Goal: Task Accomplishment & Management: Use online tool/utility

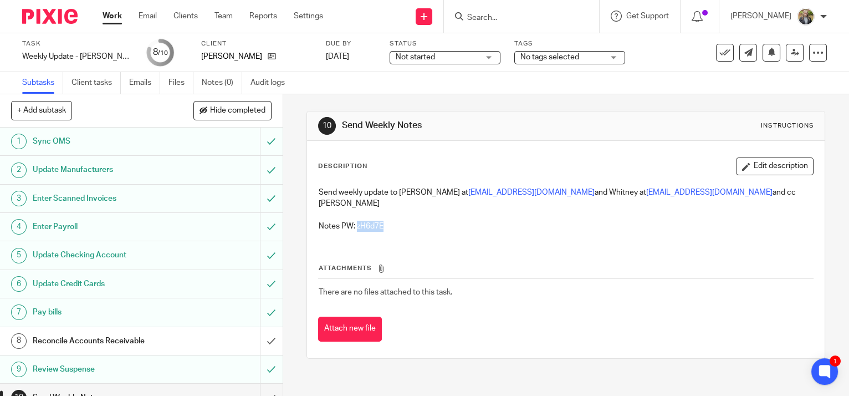
scroll to position [15, 0]
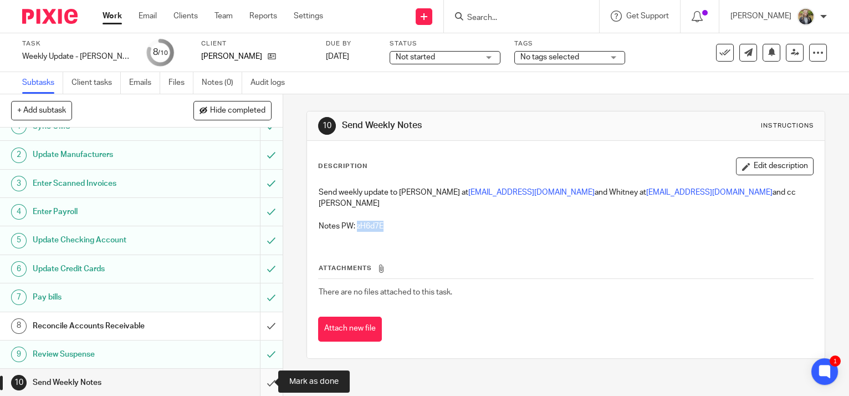
click at [258, 381] on input "submit" at bounding box center [141, 383] width 283 height 28
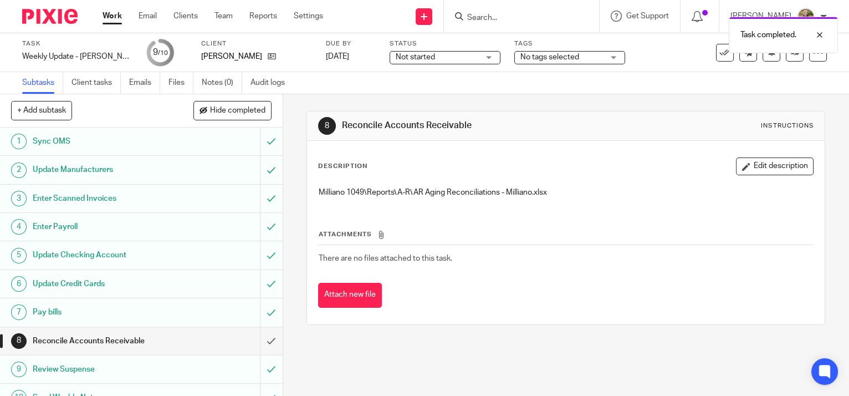
click at [118, 18] on link "Work" at bounding box center [112, 16] width 19 height 11
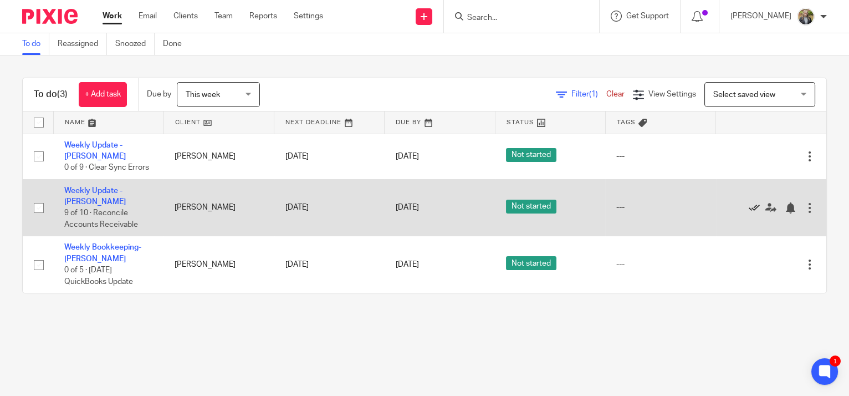
click at [749, 202] on icon at bounding box center [754, 207] width 11 height 11
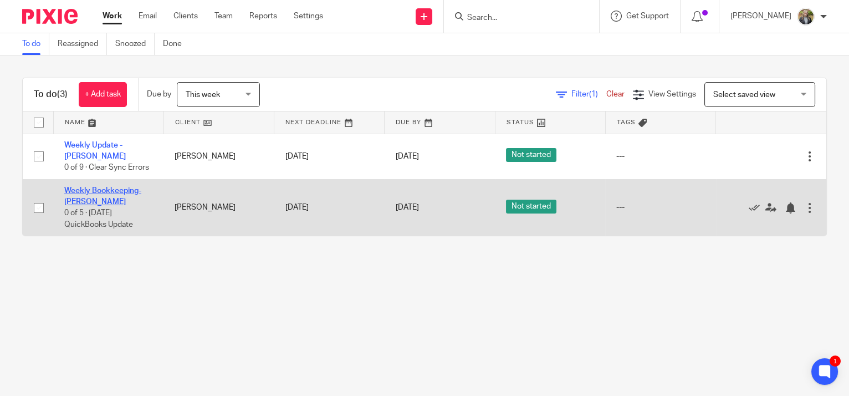
click at [103, 187] on link "Weekly Bookkeeping- [PERSON_NAME]" at bounding box center [102, 196] width 77 height 19
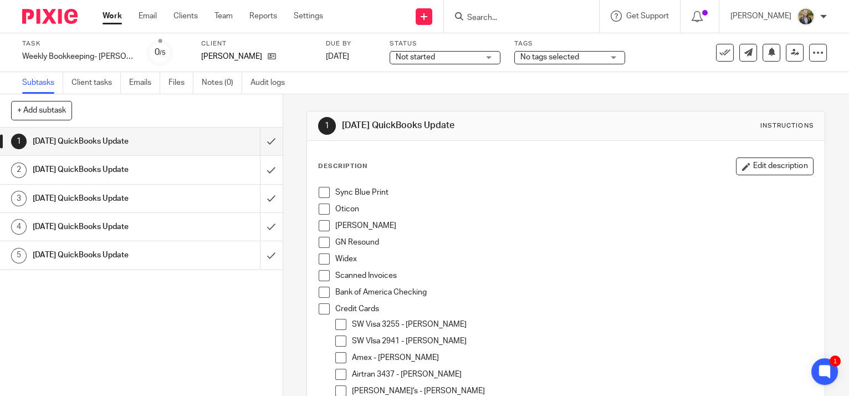
click at [323, 194] on span at bounding box center [324, 192] width 11 height 11
click at [323, 205] on span at bounding box center [324, 208] width 11 height 11
click at [322, 225] on span at bounding box center [324, 225] width 11 height 11
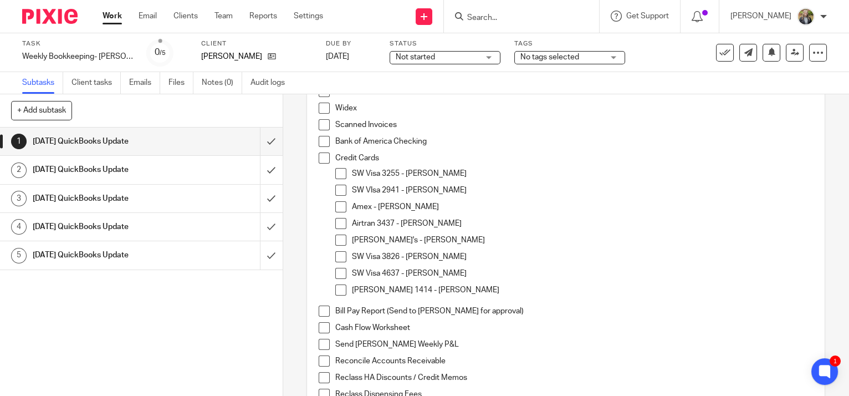
scroll to position [252, 0]
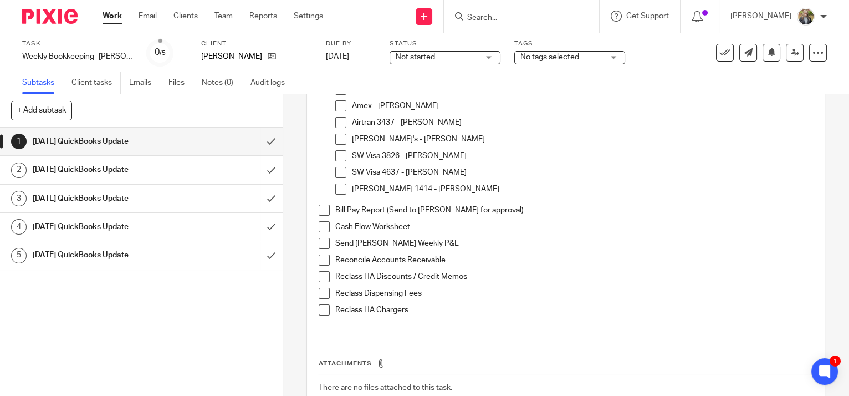
click at [323, 256] on span at bounding box center [324, 259] width 11 height 11
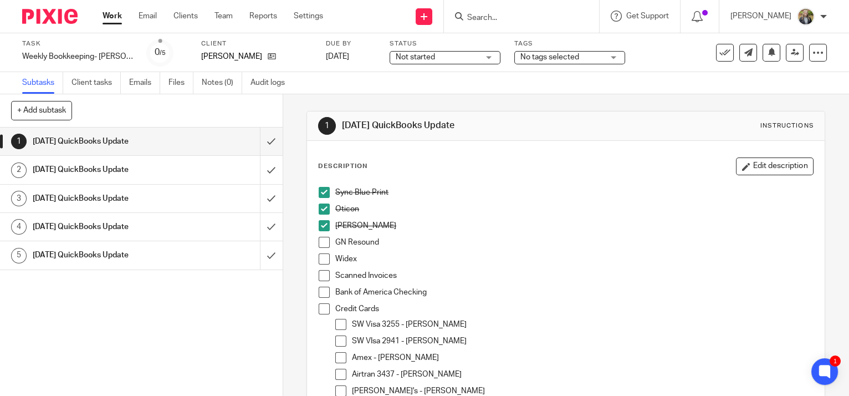
click at [319, 242] on span at bounding box center [324, 242] width 11 height 11
click at [319, 256] on span at bounding box center [324, 258] width 11 height 11
click at [528, 221] on p "Starkey" at bounding box center [574, 225] width 478 height 11
click at [693, 207] on p "Oticon" at bounding box center [574, 208] width 478 height 11
